Goal: Task Accomplishment & Management: Use online tool/utility

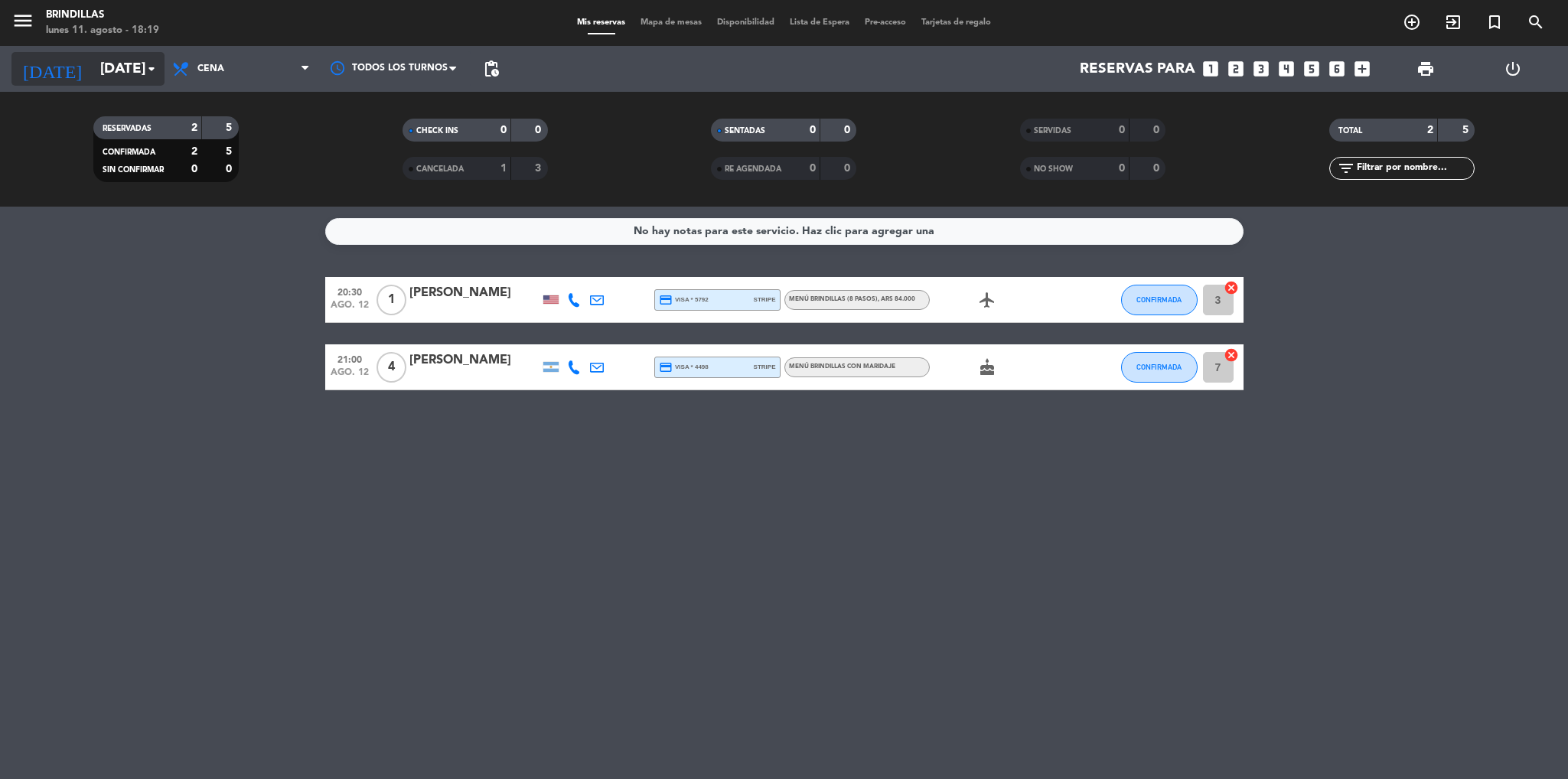
click at [140, 63] on input "[DATE]" at bounding box center [185, 69] width 184 height 32
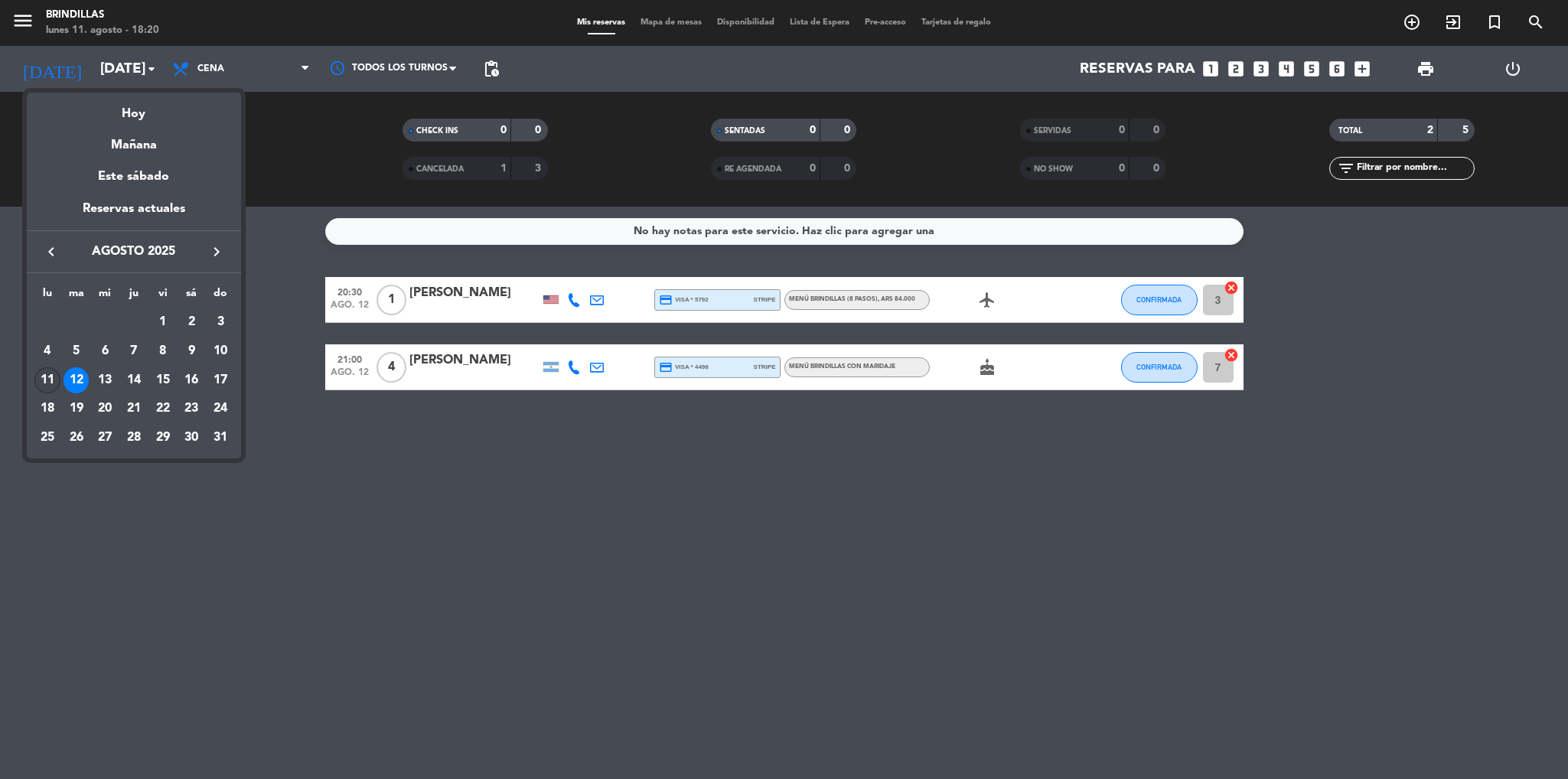
click at [46, 382] on div "11" at bounding box center [48, 380] width 26 height 26
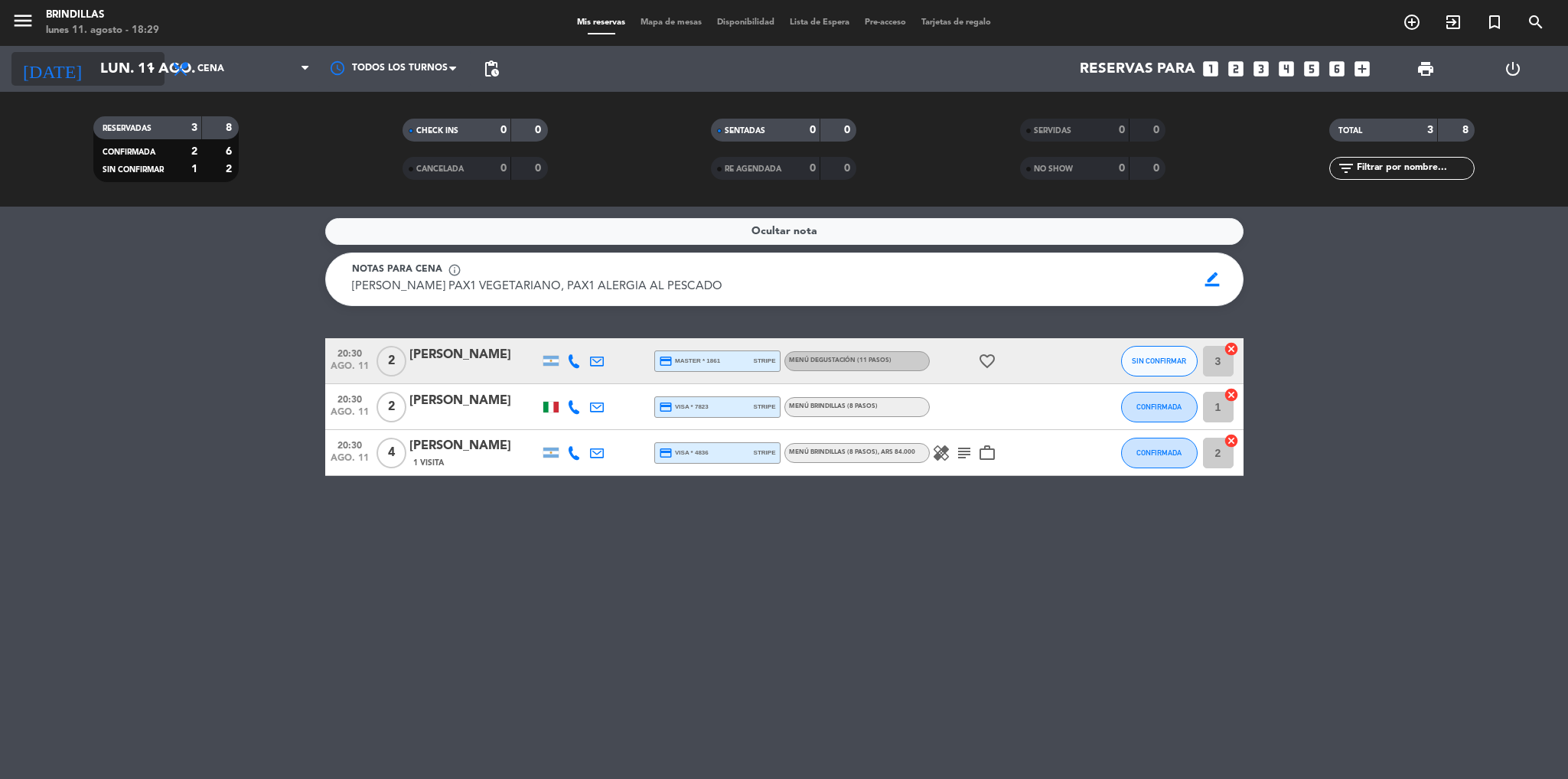
click at [127, 69] on input "lun. 11 ago." at bounding box center [185, 69] width 184 height 32
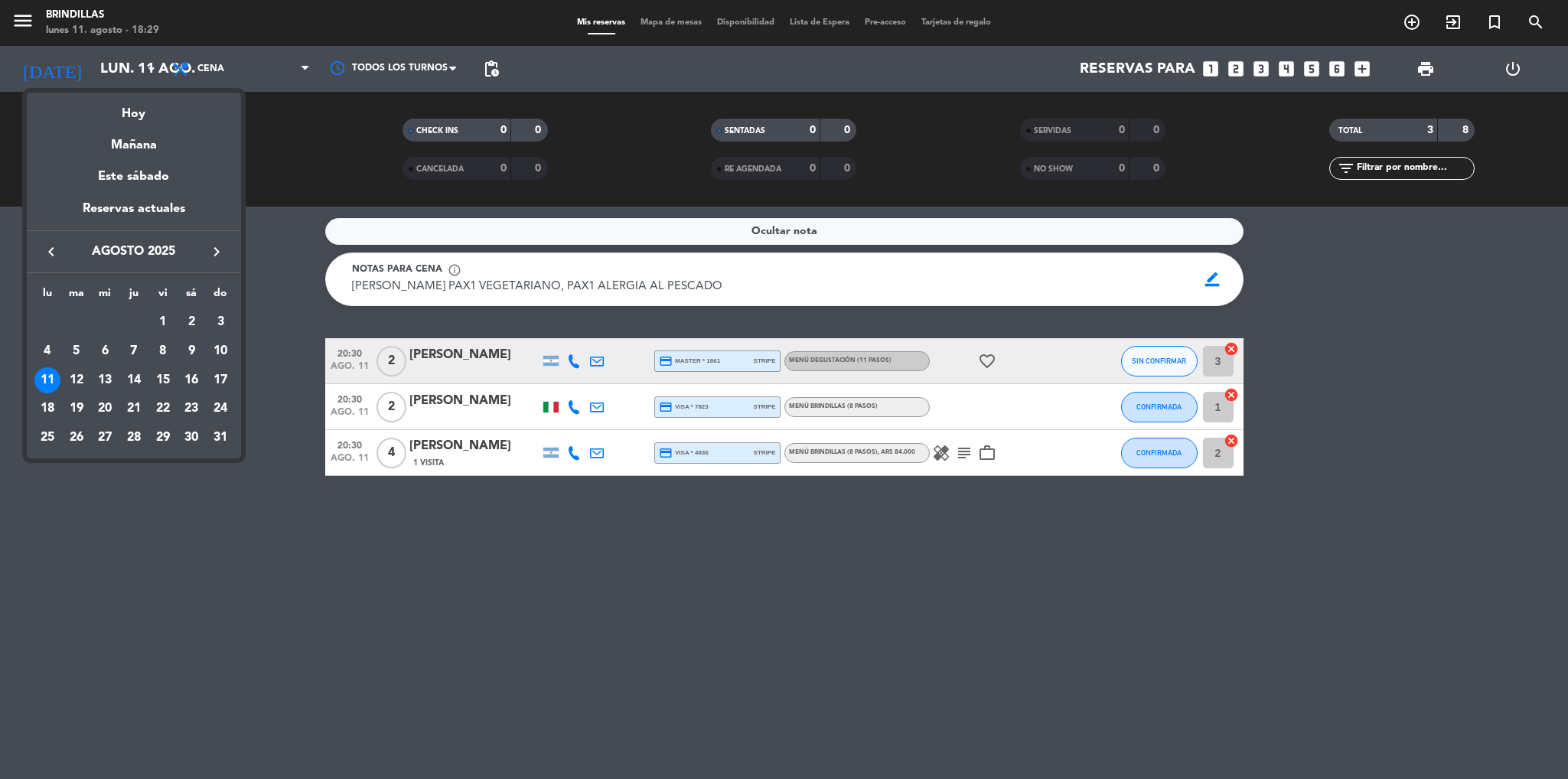
click at [436, 602] on div at bounding box center [784, 389] width 1568 height 779
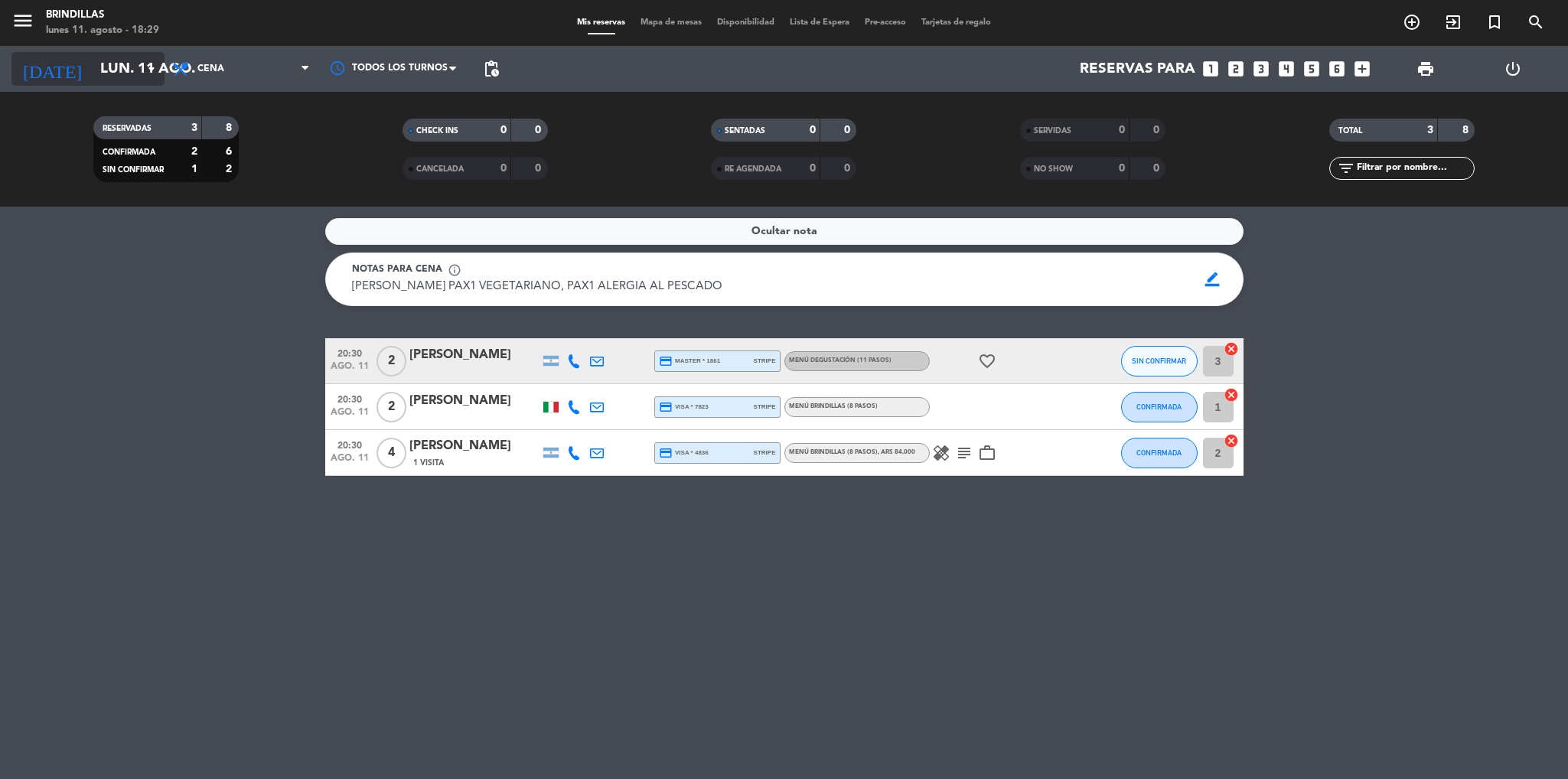
click at [138, 66] on input "lun. 11 ago." at bounding box center [185, 69] width 184 height 32
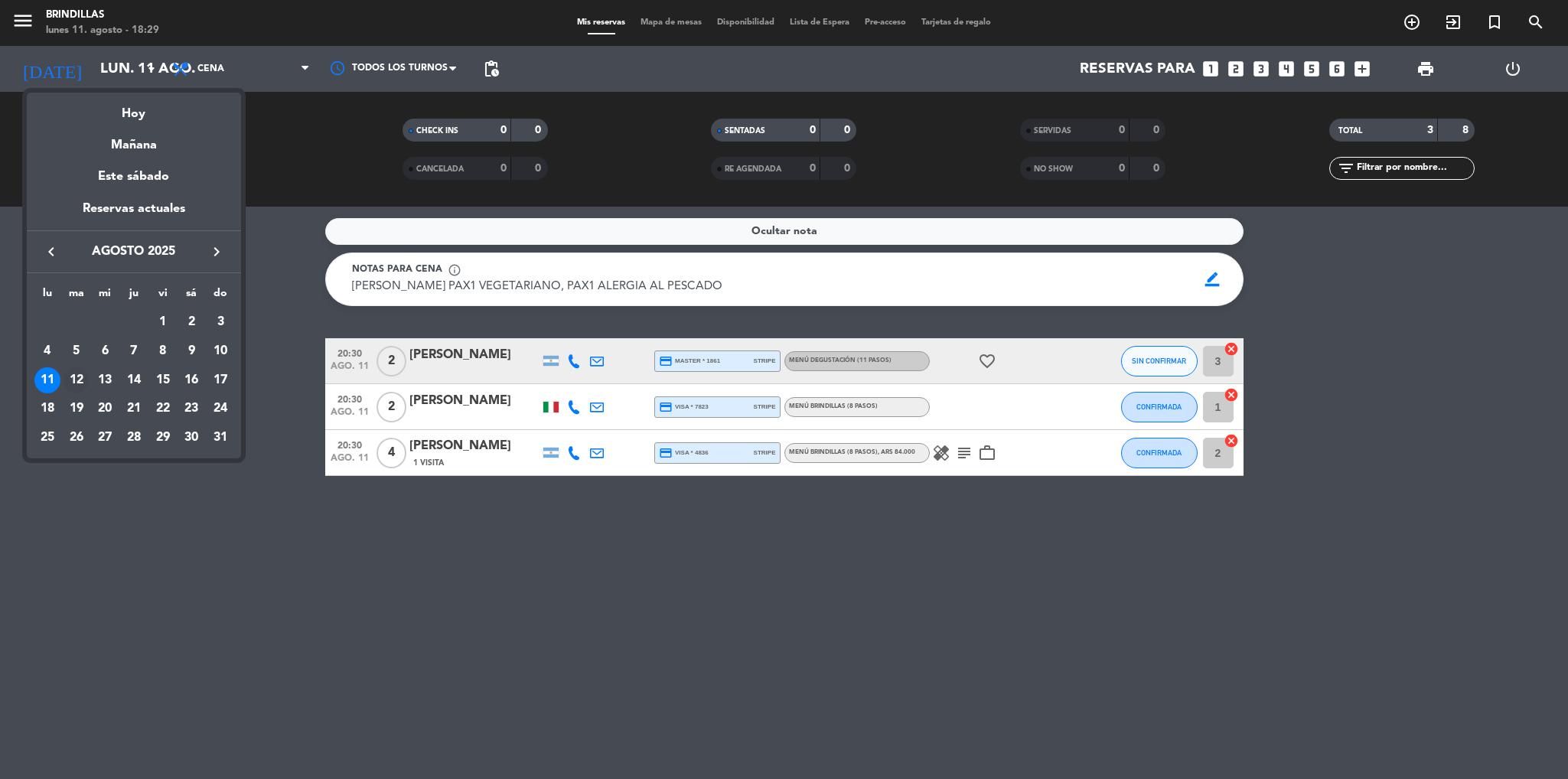
click at [76, 379] on div "12" at bounding box center [77, 380] width 26 height 26
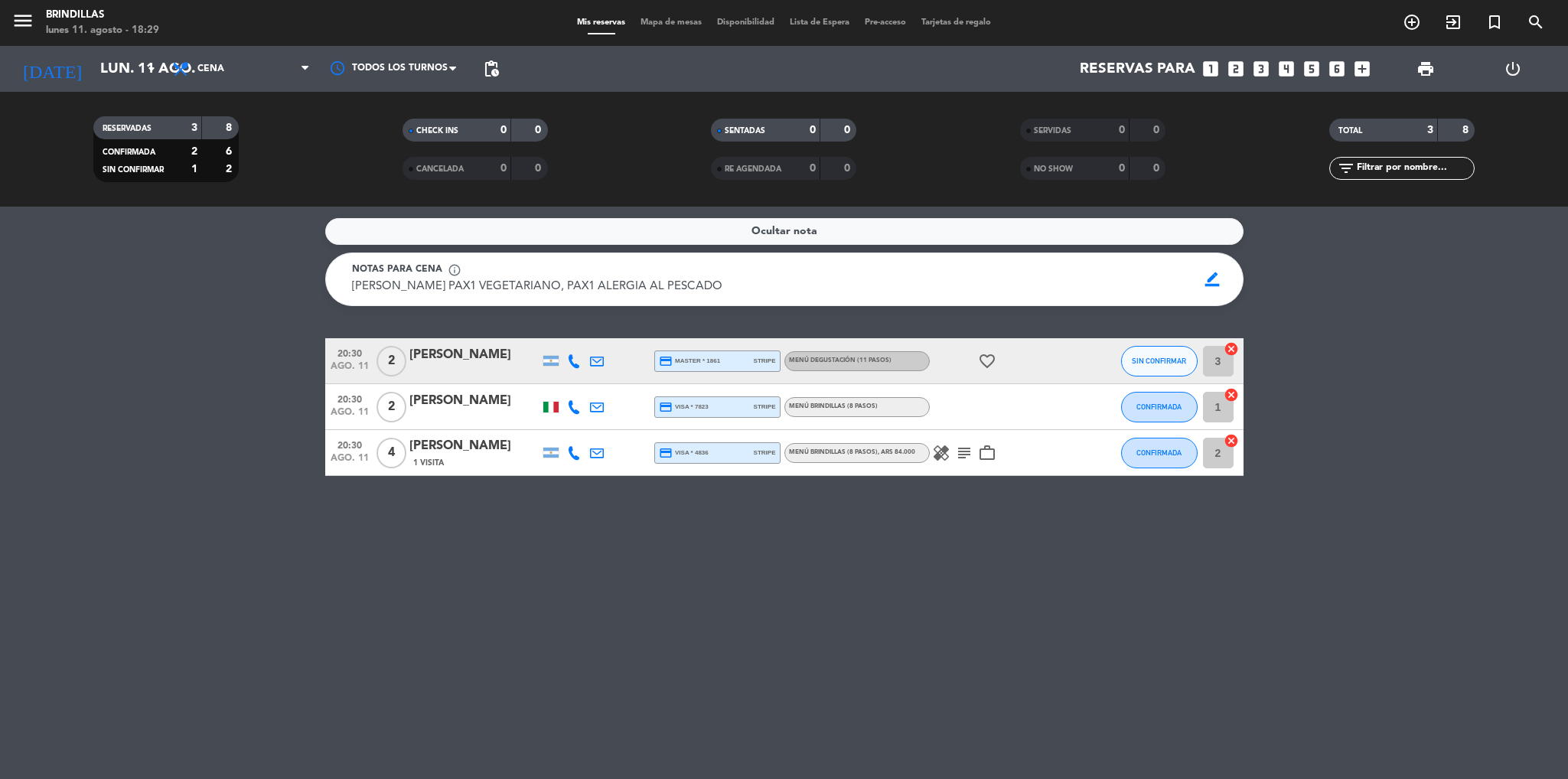
type input "[DATE]"
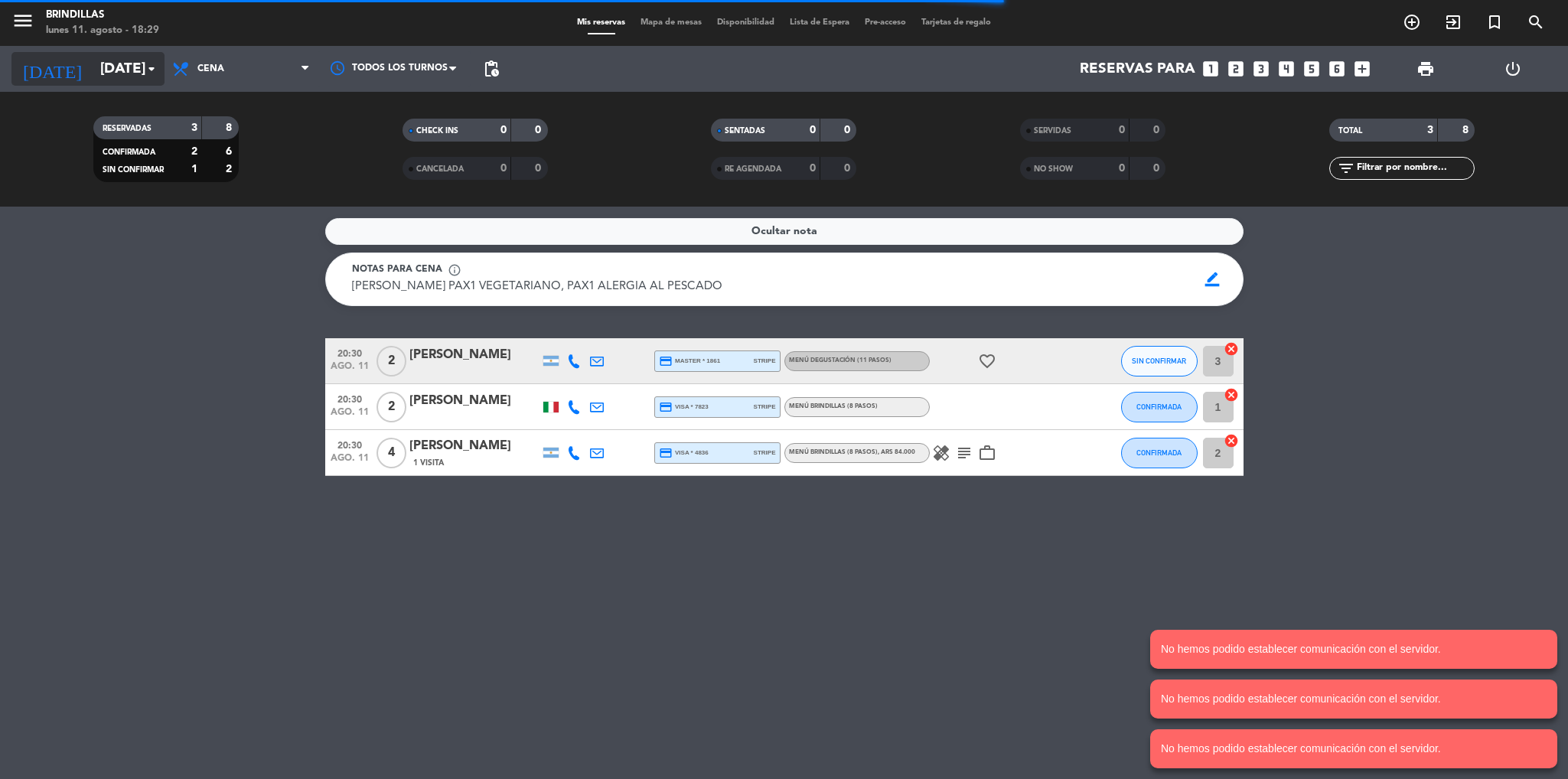
click at [115, 65] on input "[DATE]" at bounding box center [185, 69] width 184 height 32
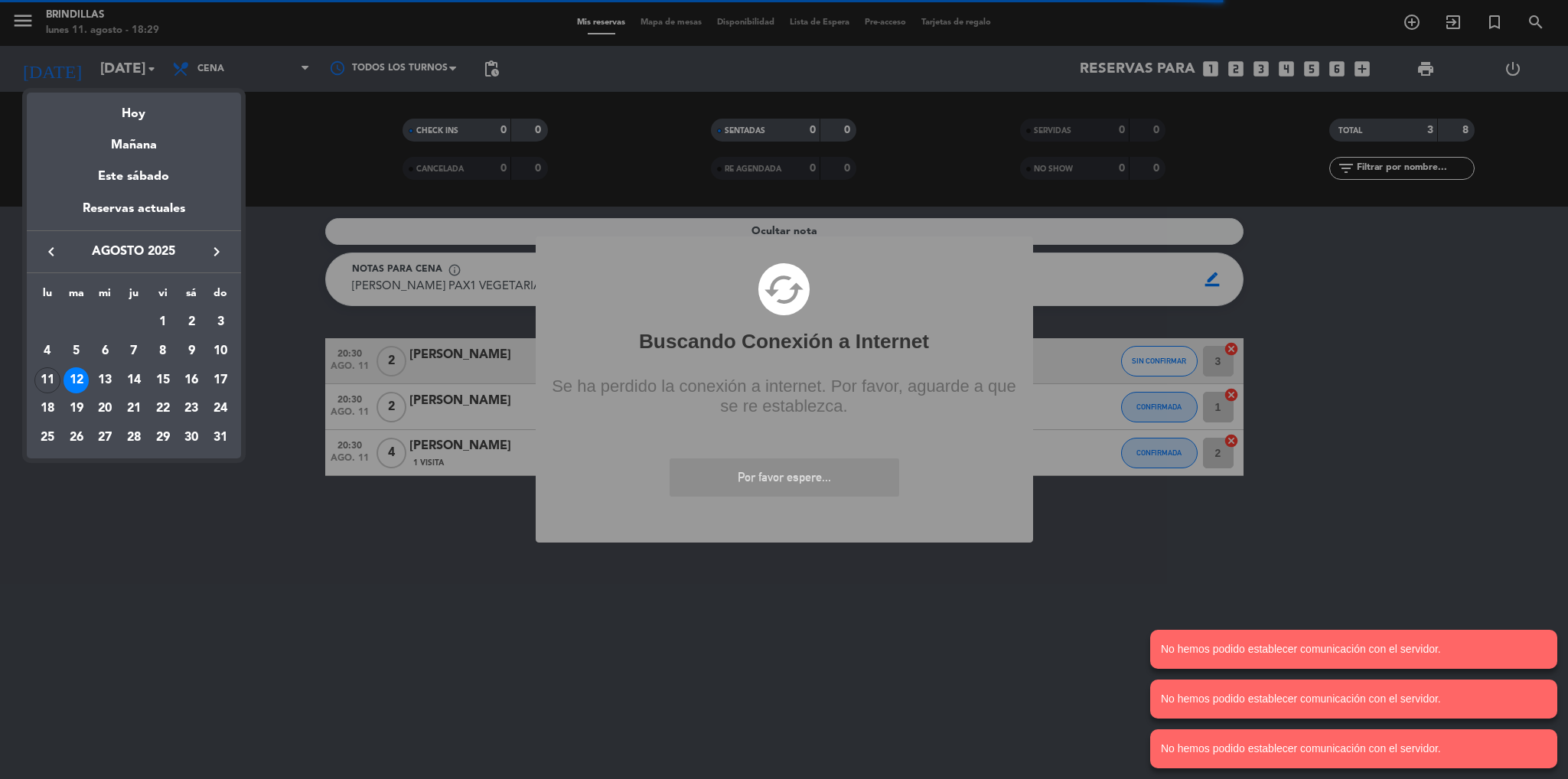
click at [656, 567] on div at bounding box center [784, 389] width 1568 height 779
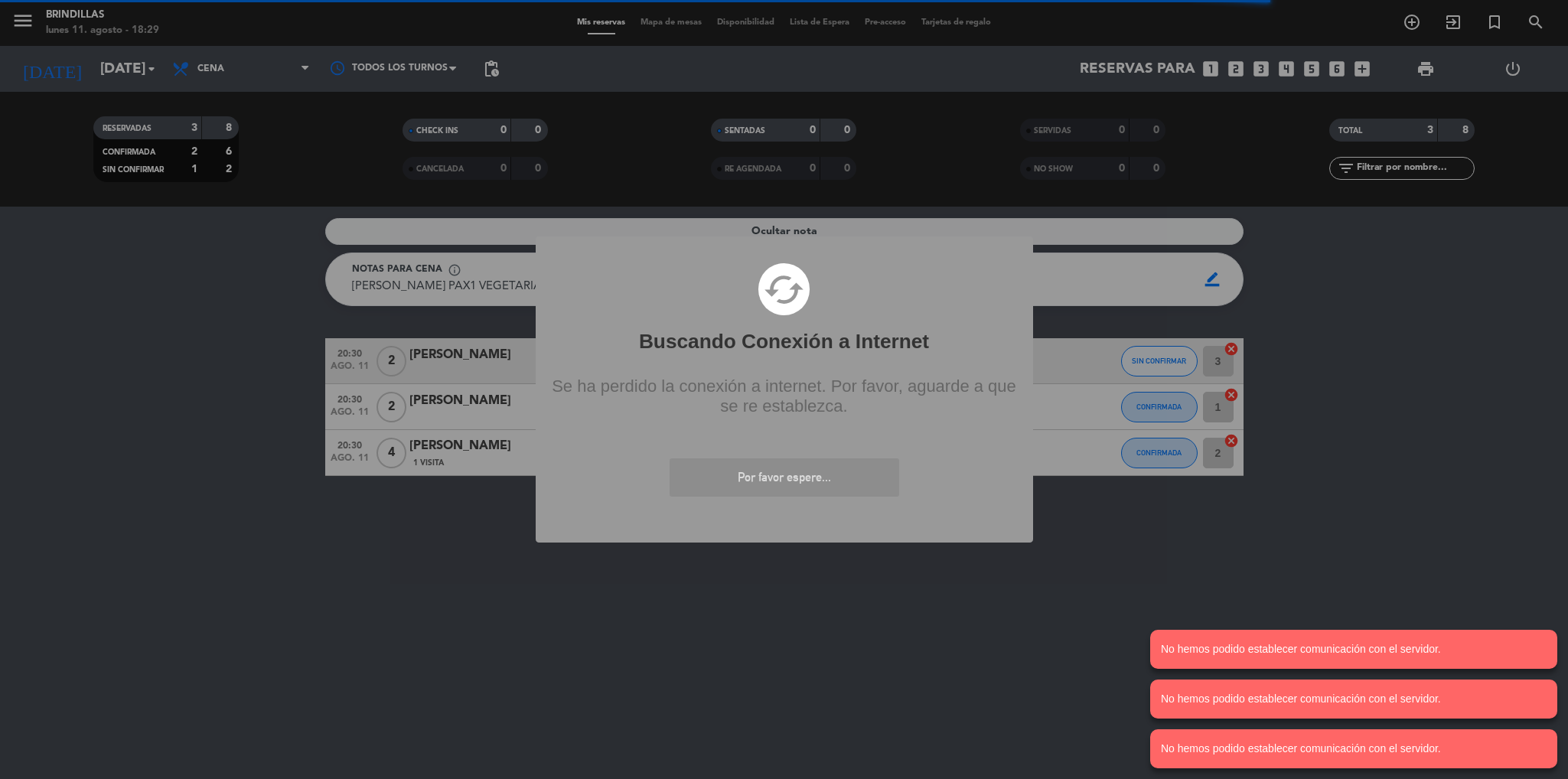
click at [656, 567] on div "? ! i Buscando Conexión a Internet × cached Se ha perdido la conexión a interne…" at bounding box center [784, 389] width 1568 height 779
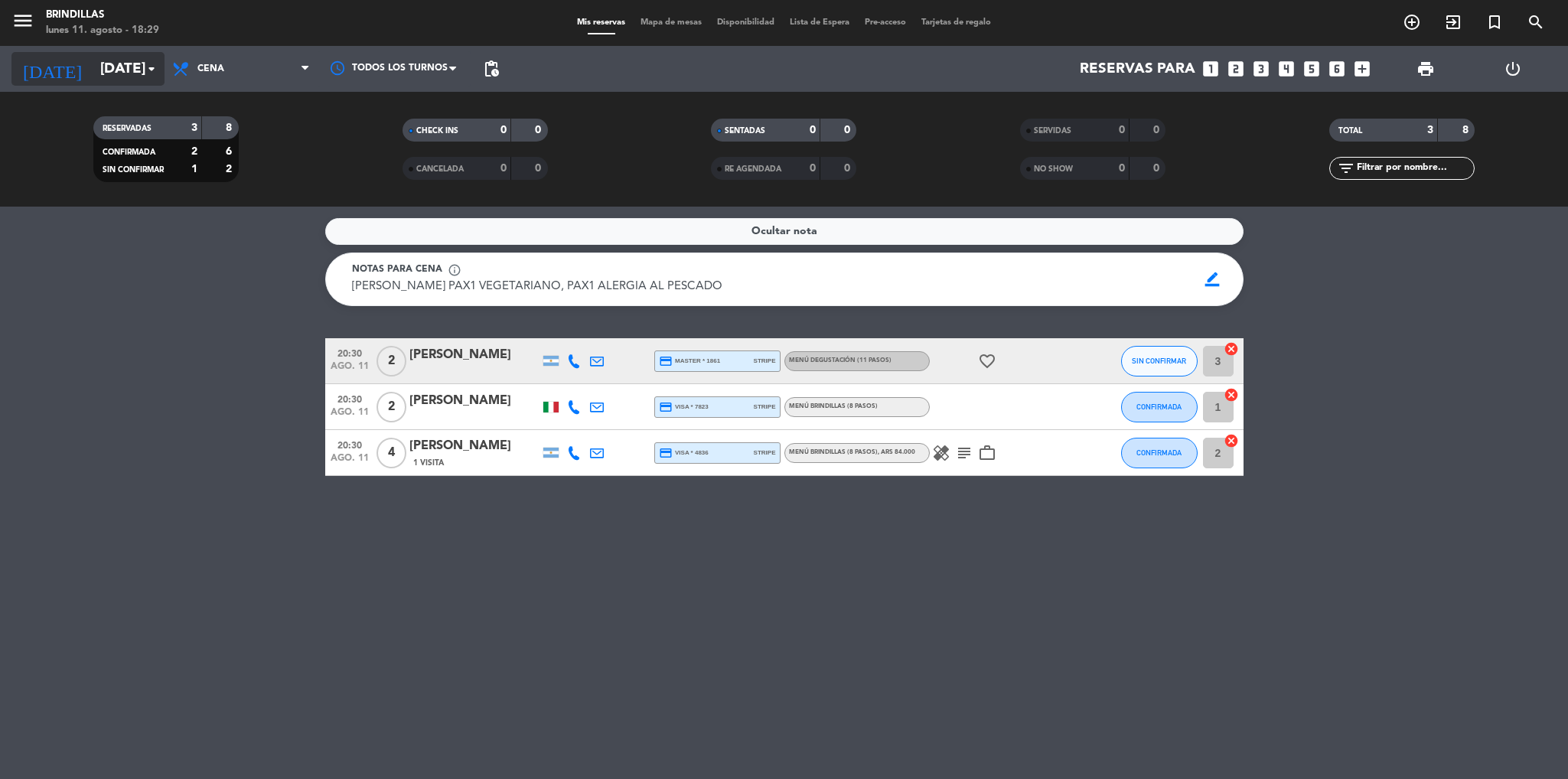
click at [104, 61] on input "[DATE]" at bounding box center [185, 69] width 184 height 32
